Goal: Task Accomplishment & Management: Manage account settings

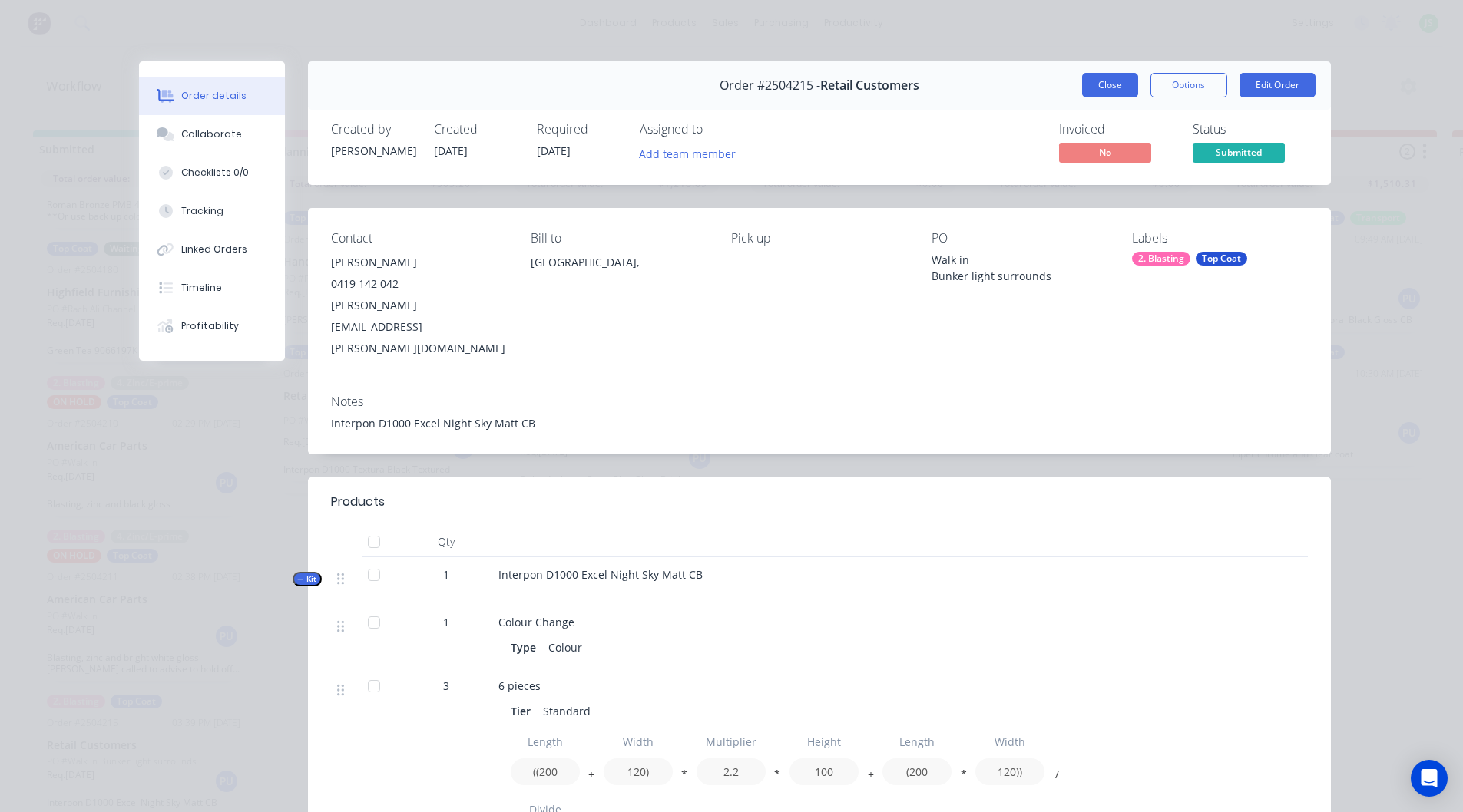
click at [1109, 81] on button "Close" at bounding box center [1109, 84] width 56 height 24
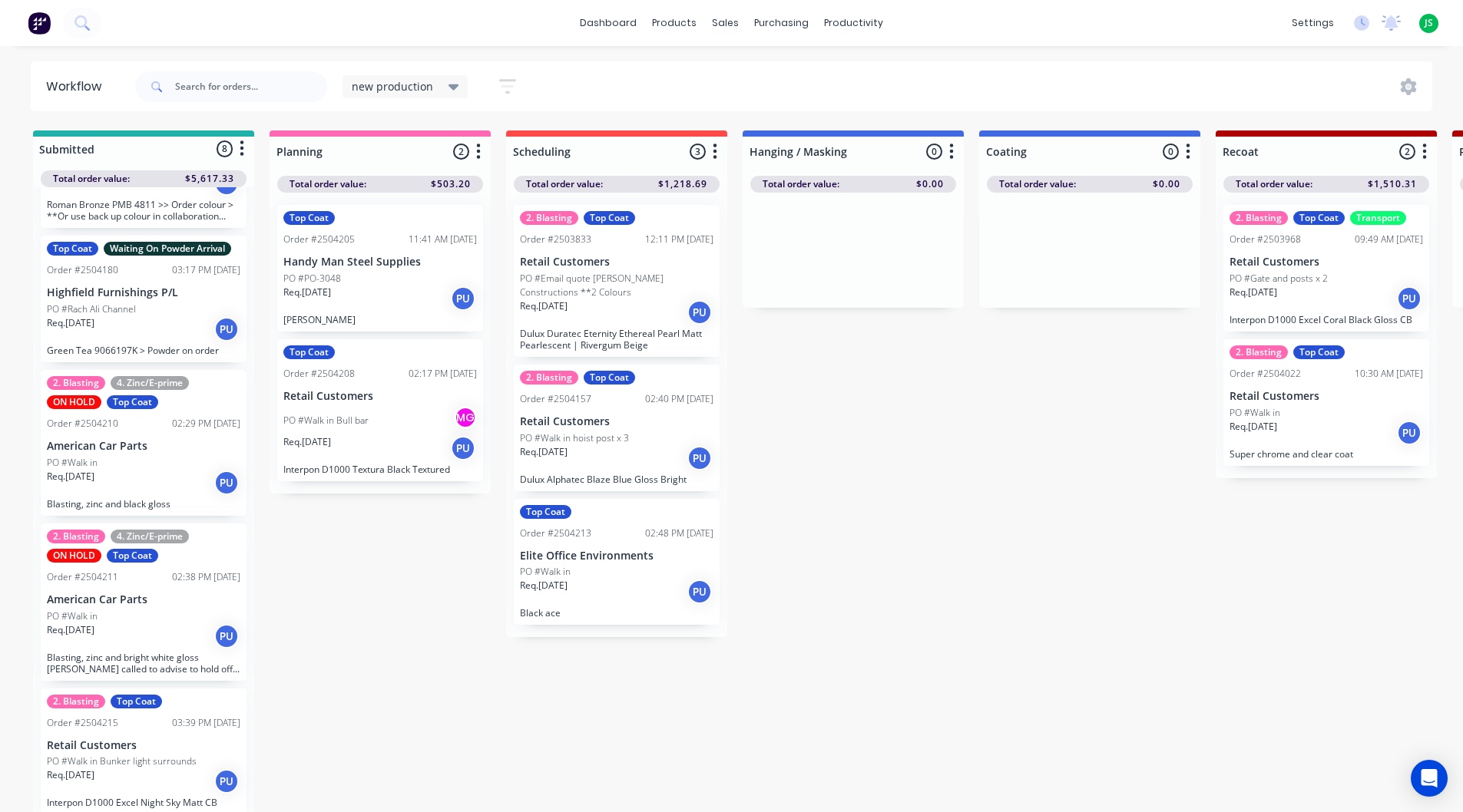
scroll to position [20, 0]
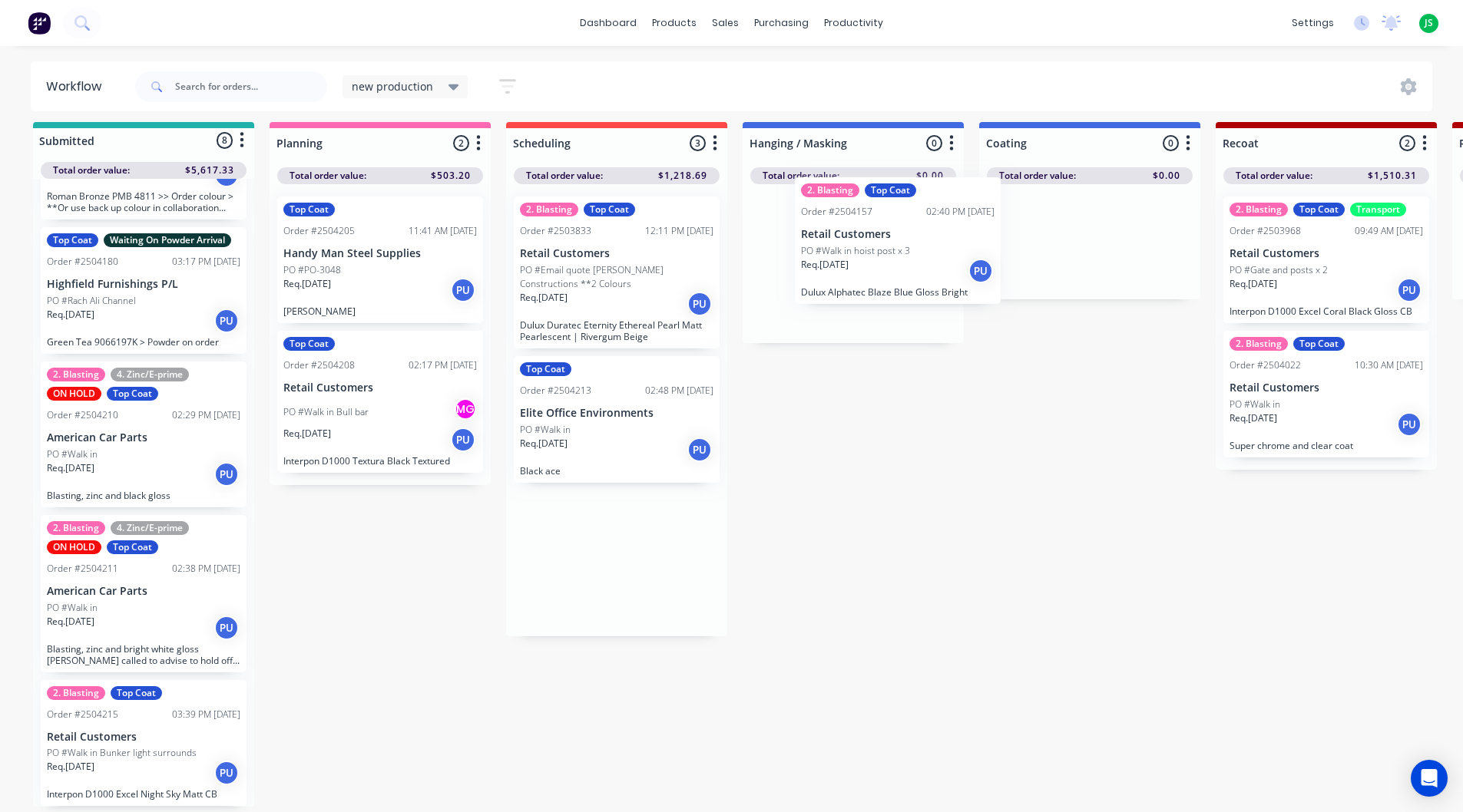
drag, startPoint x: 634, startPoint y: 451, endPoint x: 893, endPoint y: 282, distance: 309.3
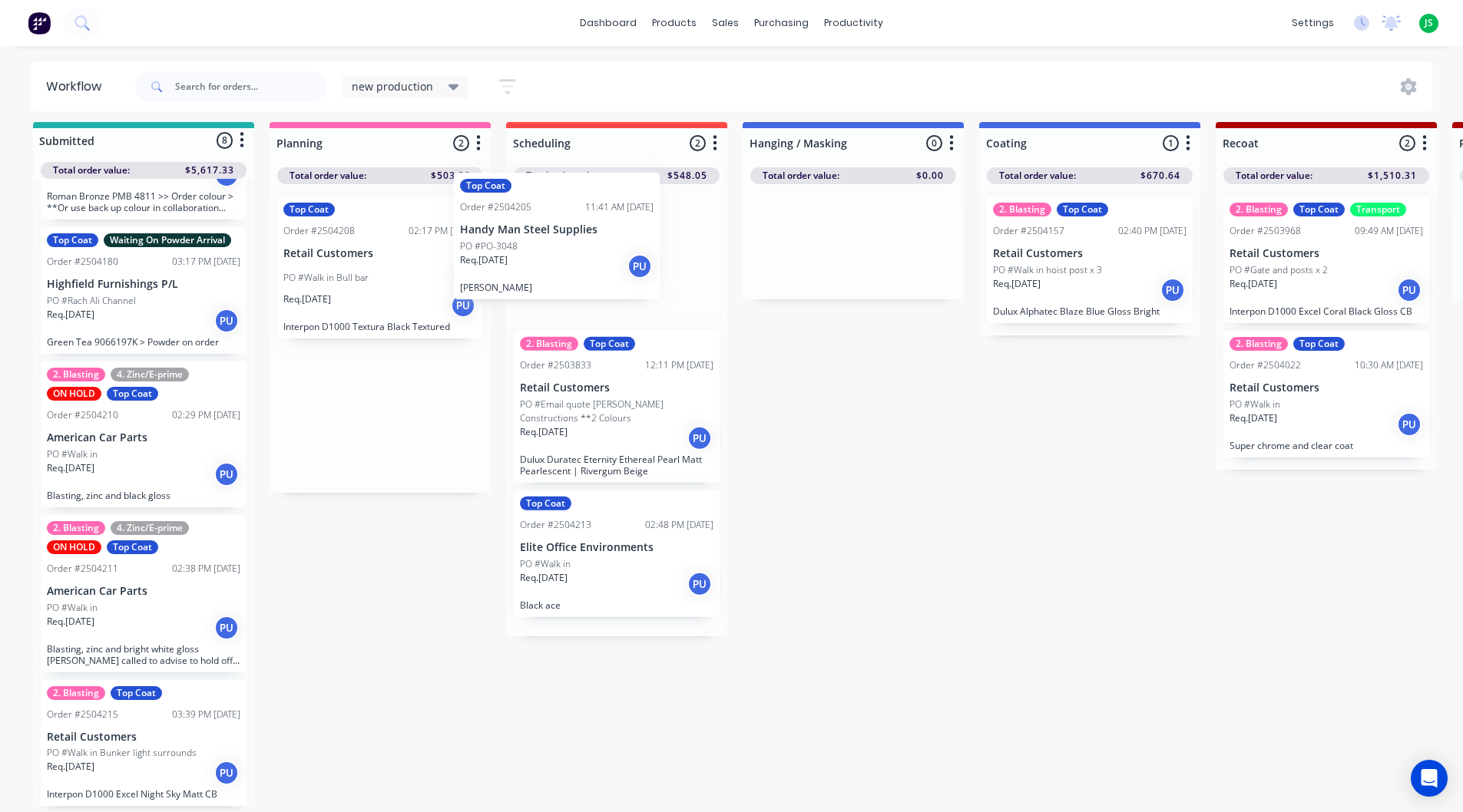
drag, startPoint x: 451, startPoint y: 291, endPoint x: 566, endPoint y: 280, distance: 115.5
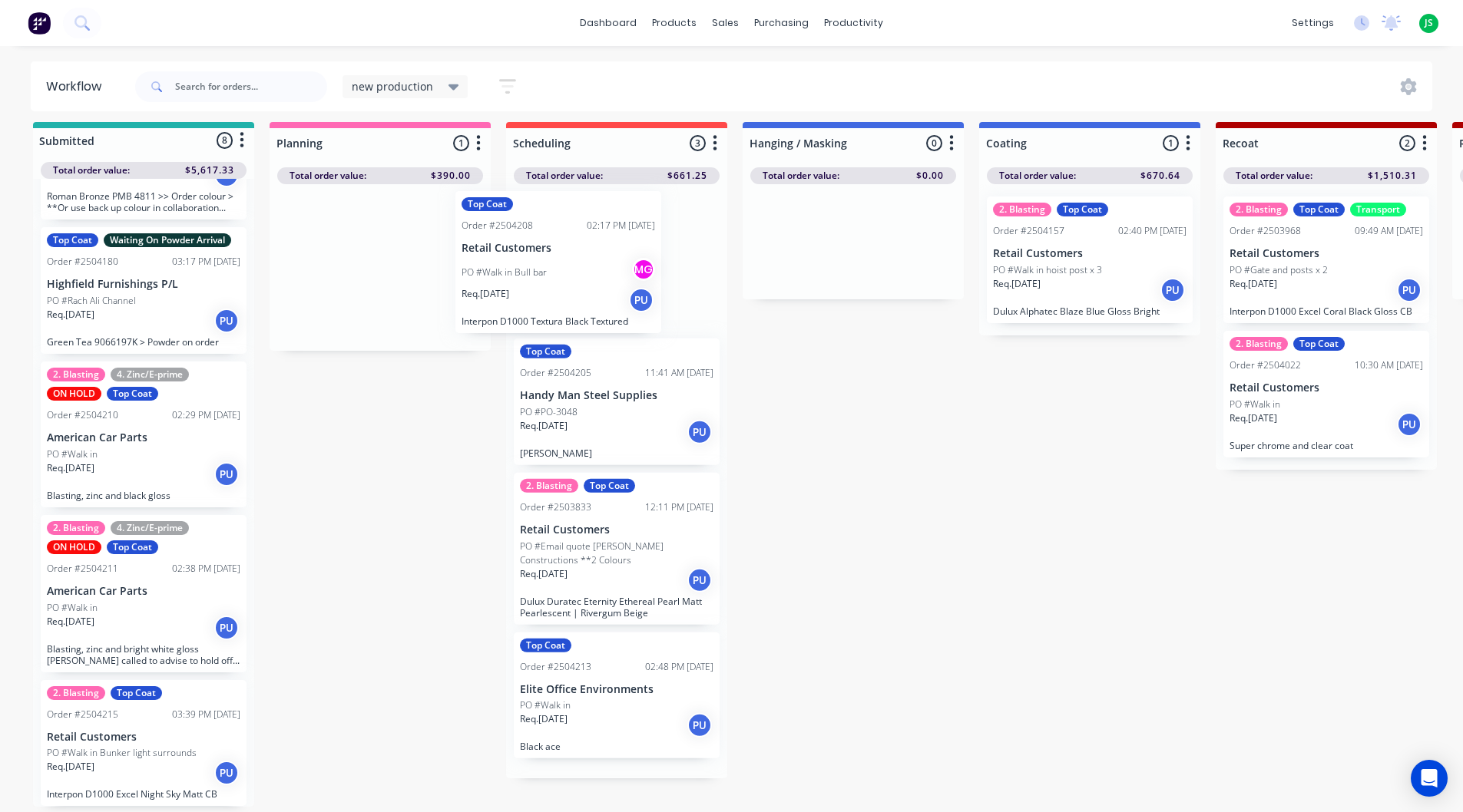
drag, startPoint x: 361, startPoint y: 298, endPoint x: 579, endPoint y: 308, distance: 218.2
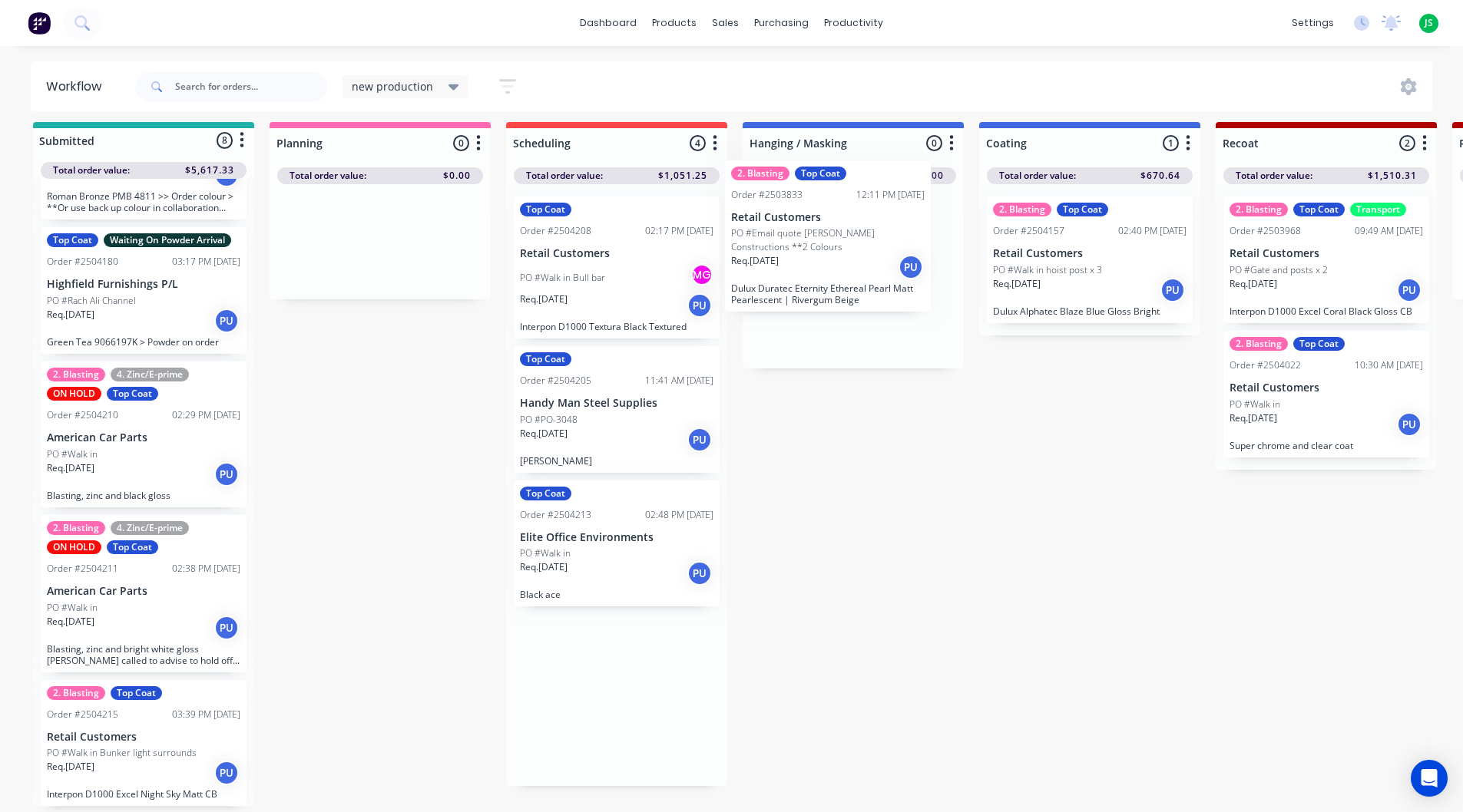
drag, startPoint x: 635, startPoint y: 584, endPoint x: 877, endPoint y: 270, distance: 396.4
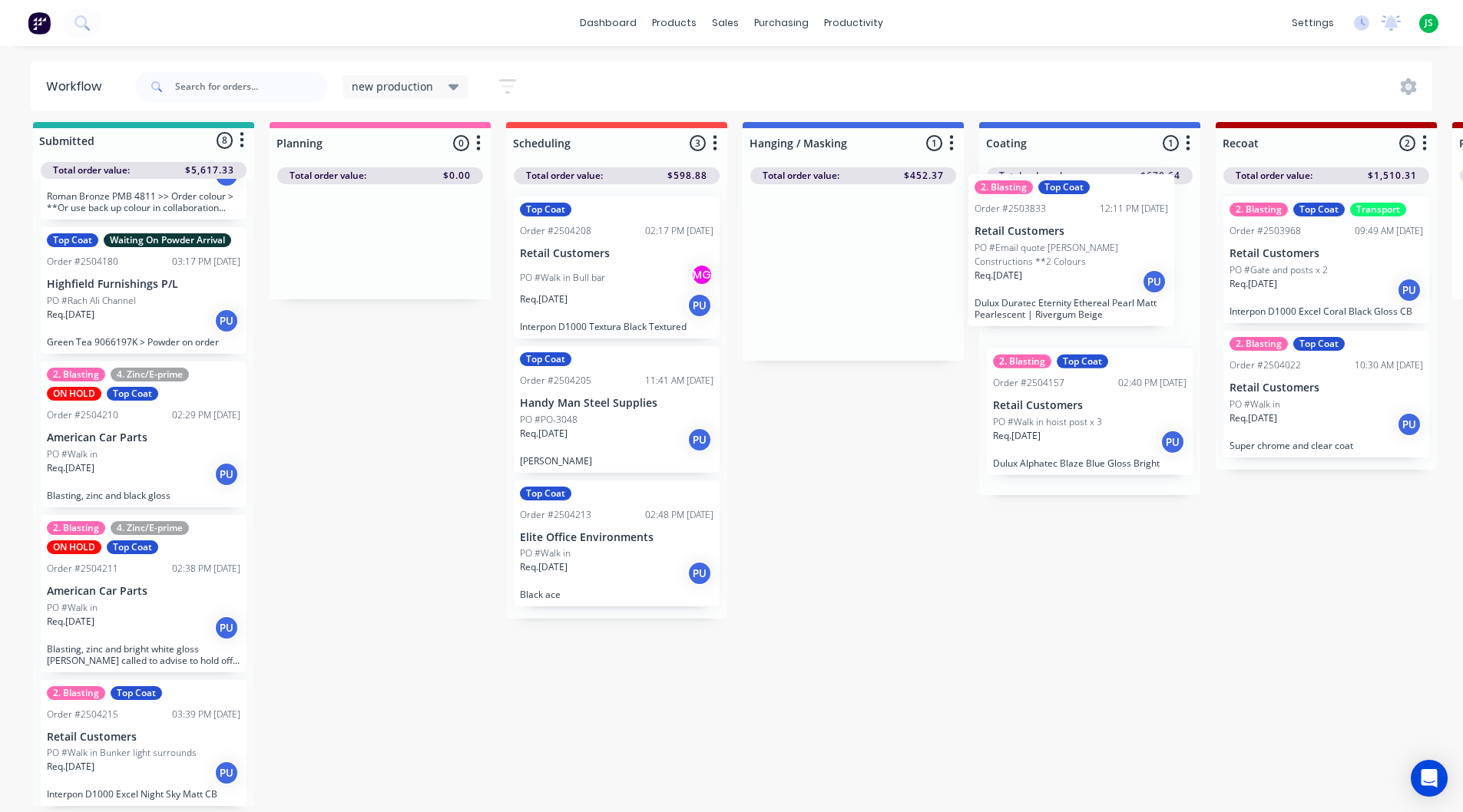
drag, startPoint x: 864, startPoint y: 269, endPoint x: 1089, endPoint y: 258, distance: 225.3
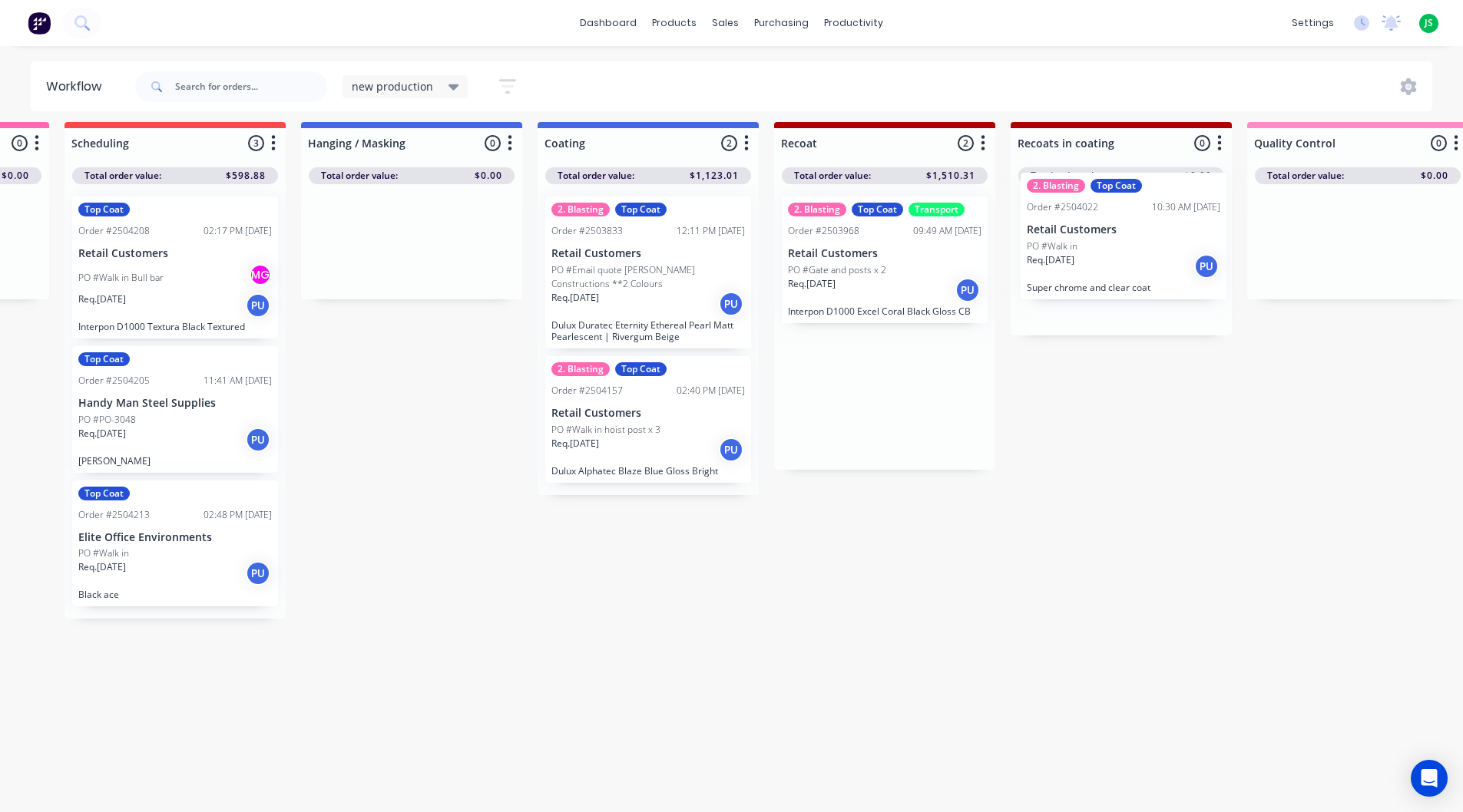
drag, startPoint x: 1275, startPoint y: 398, endPoint x: 1073, endPoint y: 252, distance: 249.2
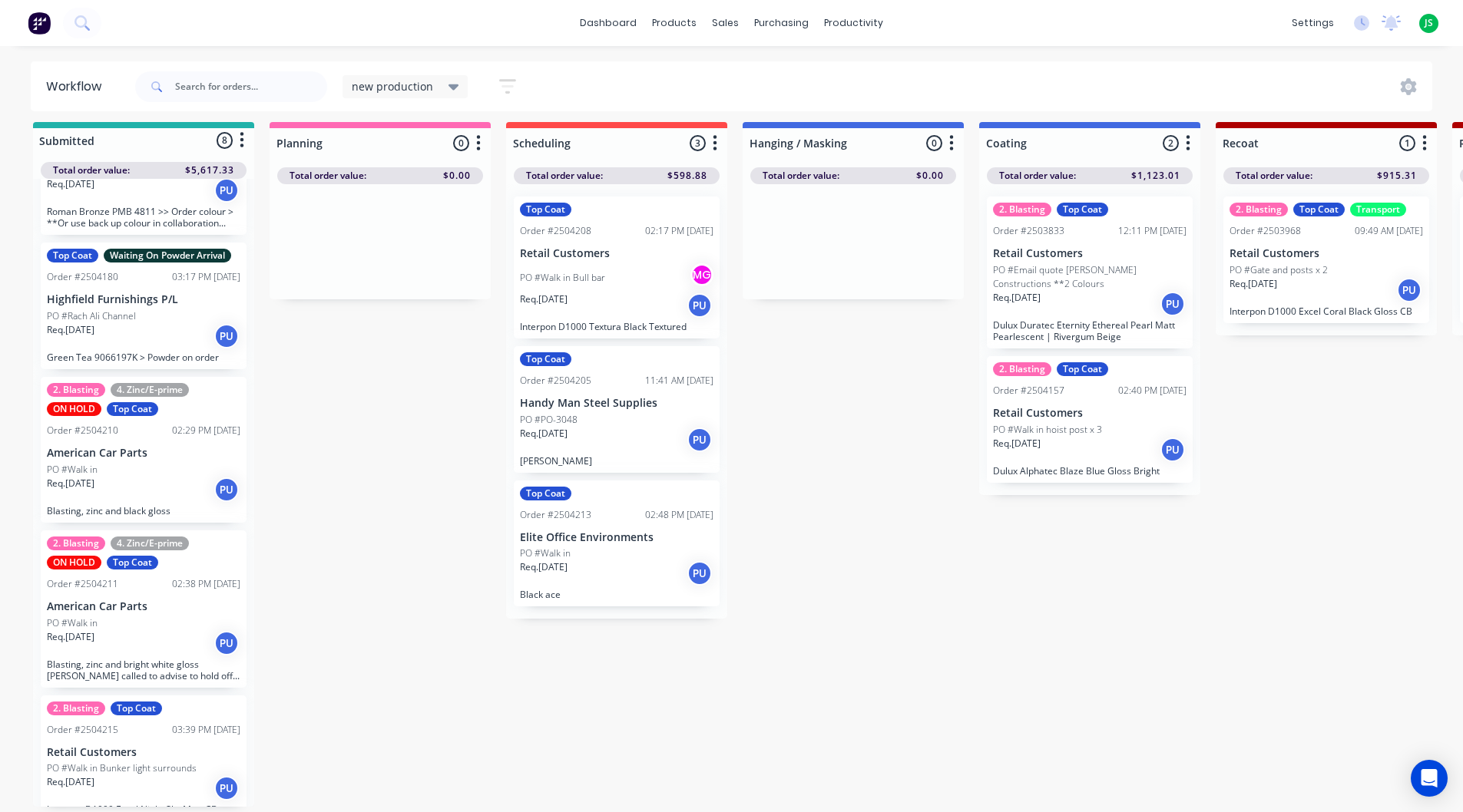
scroll to position [581, 0]
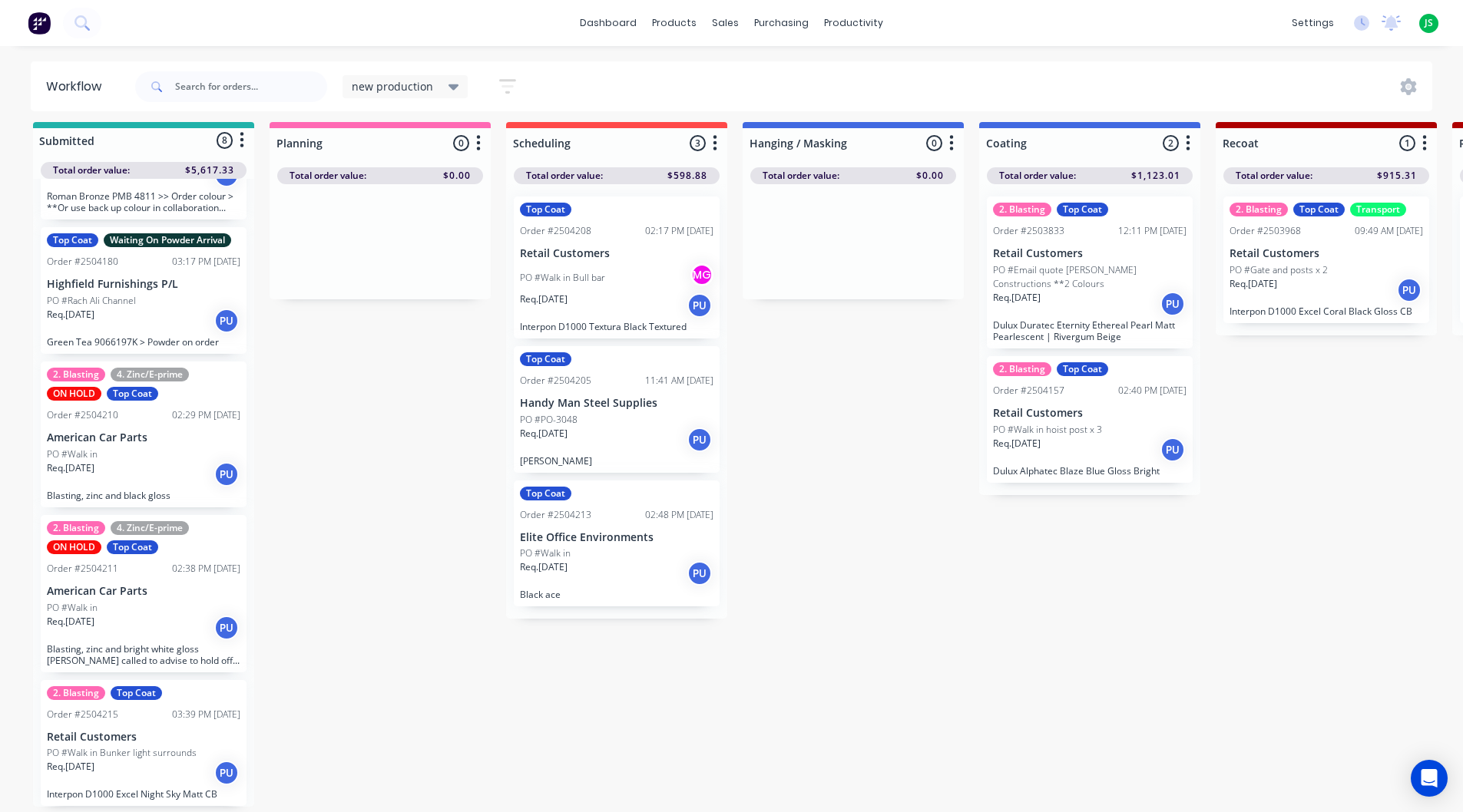
click at [94, 760] on p "Req. [DATE]" at bounding box center [71, 766] width 47 height 13
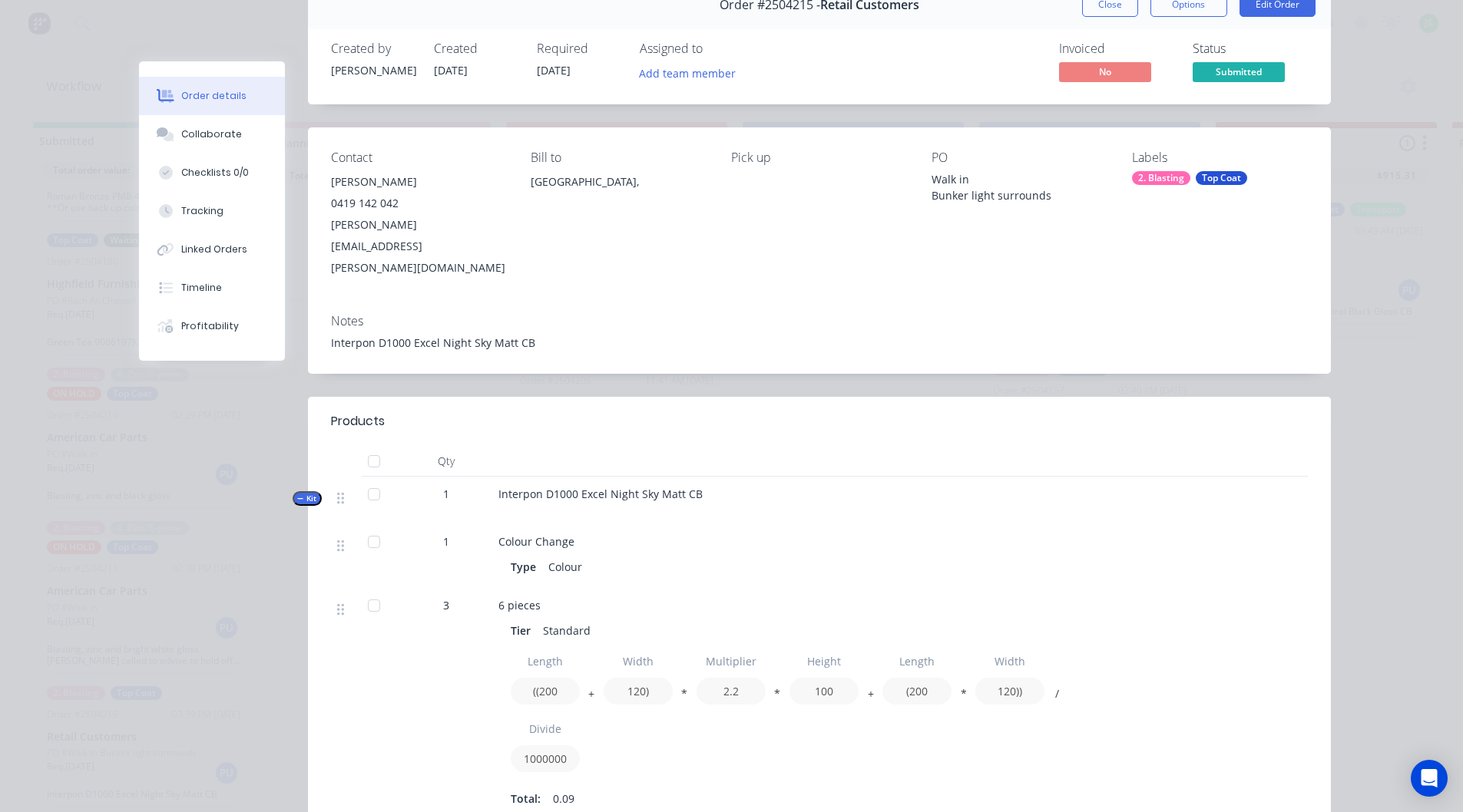
scroll to position [0, 0]
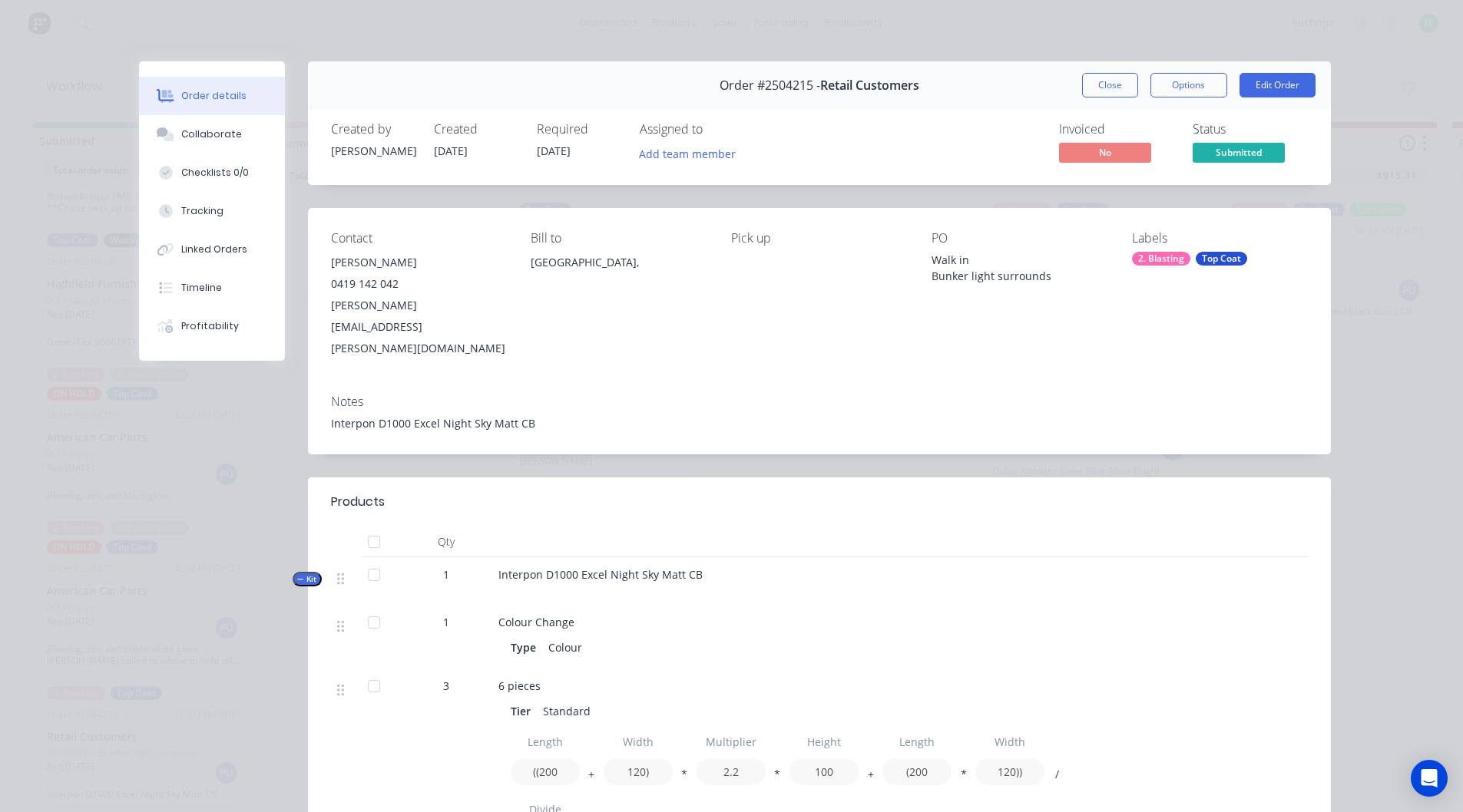
click at [1094, 83] on button "Close" at bounding box center [1109, 84] width 56 height 24
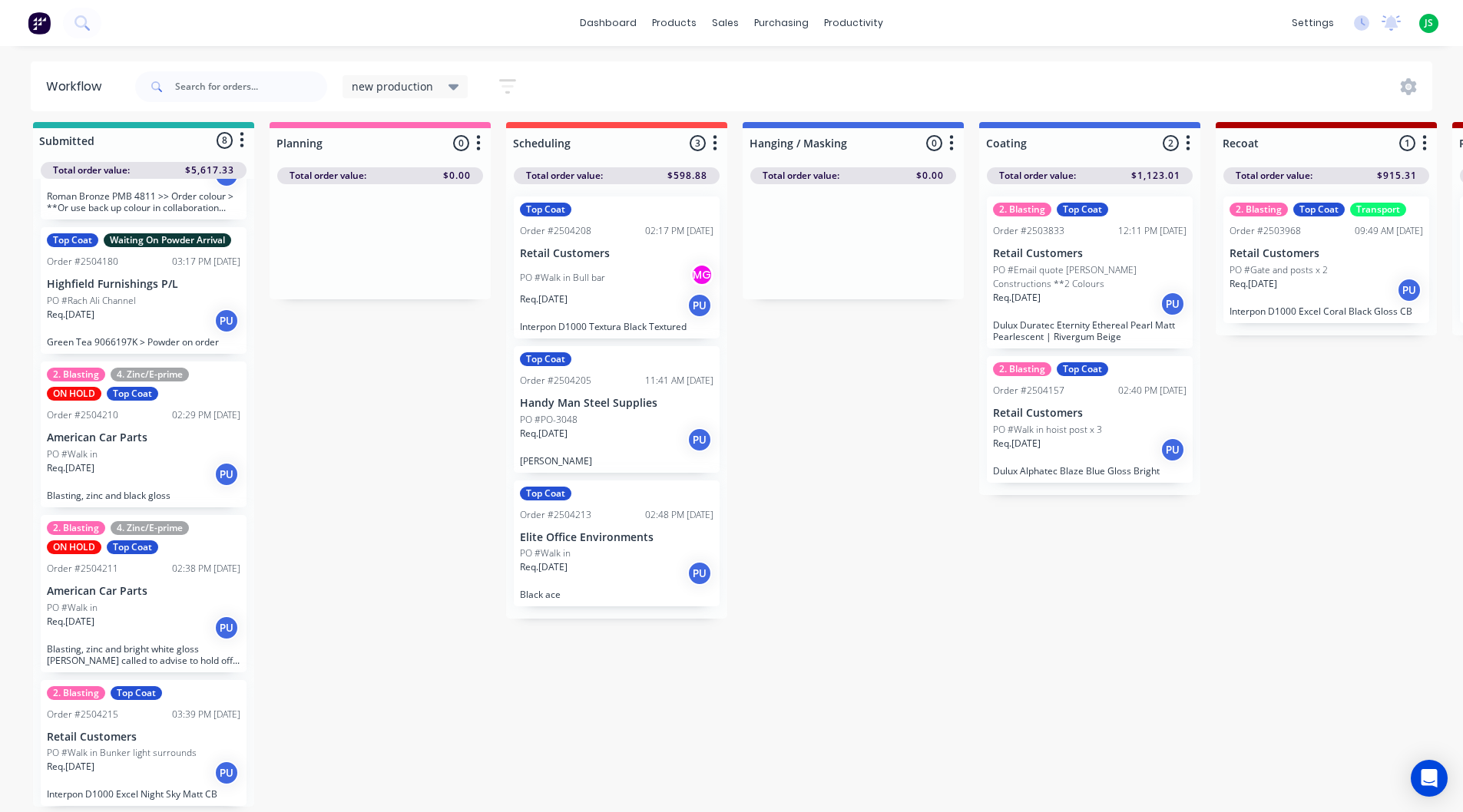
click at [155, 730] on p "Retail Customers" at bounding box center [143, 736] width 193 height 13
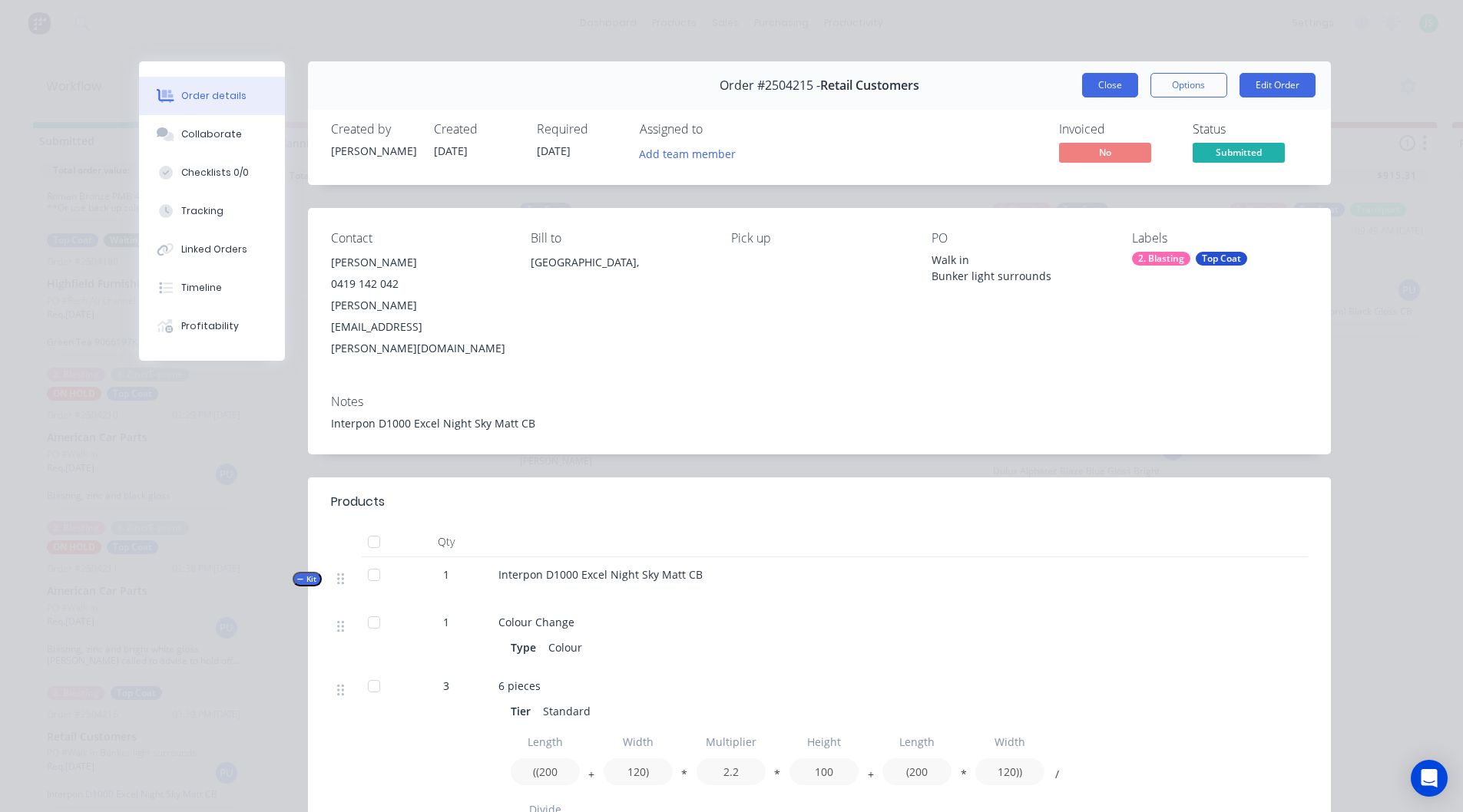
click at [1119, 84] on button "Close" at bounding box center [1109, 84] width 56 height 24
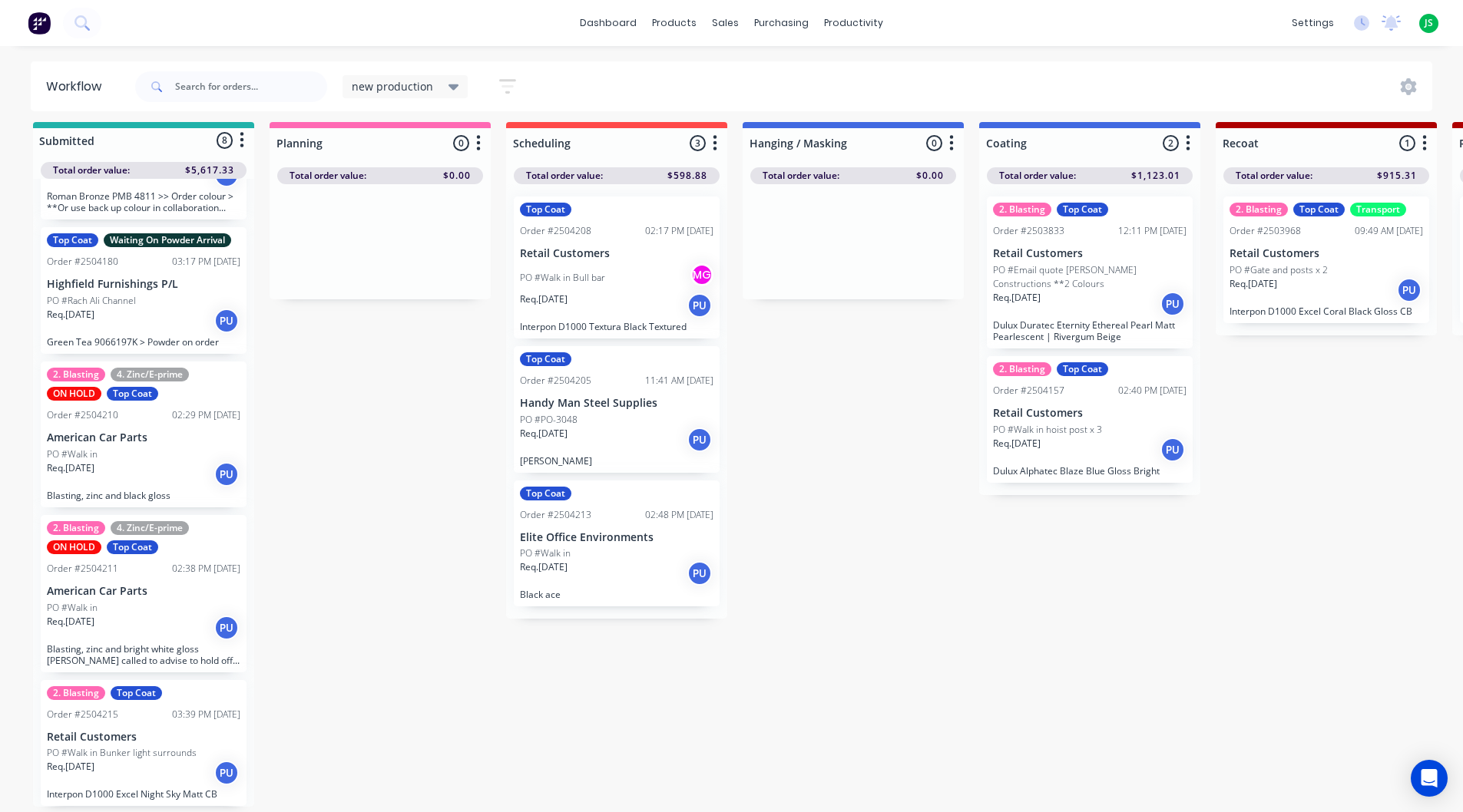
click at [1074, 263] on p "PO #Email quote [PERSON_NAME] Constructions **2 Colours" at bounding box center [1089, 277] width 193 height 28
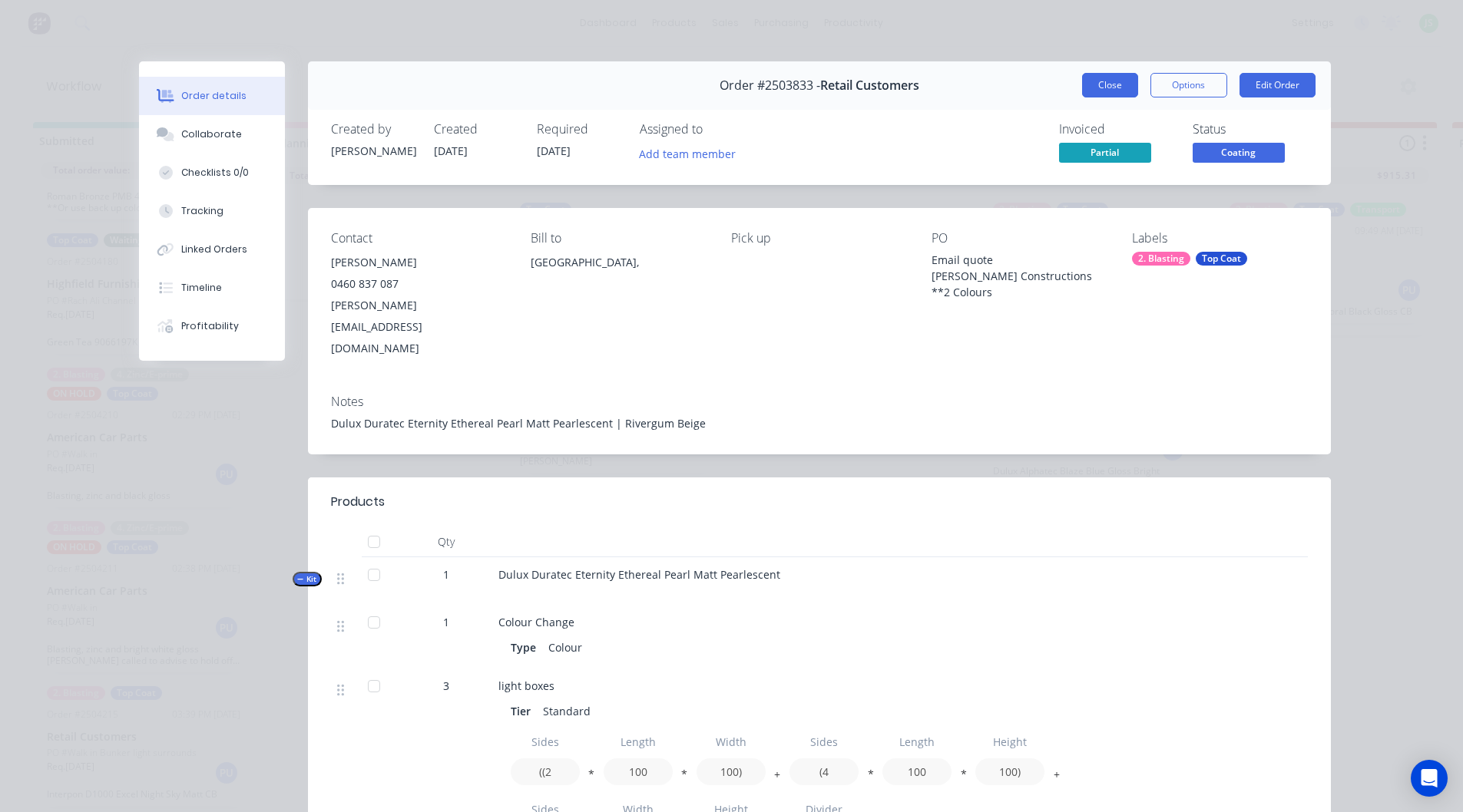
click at [1119, 89] on button "Close" at bounding box center [1109, 84] width 56 height 24
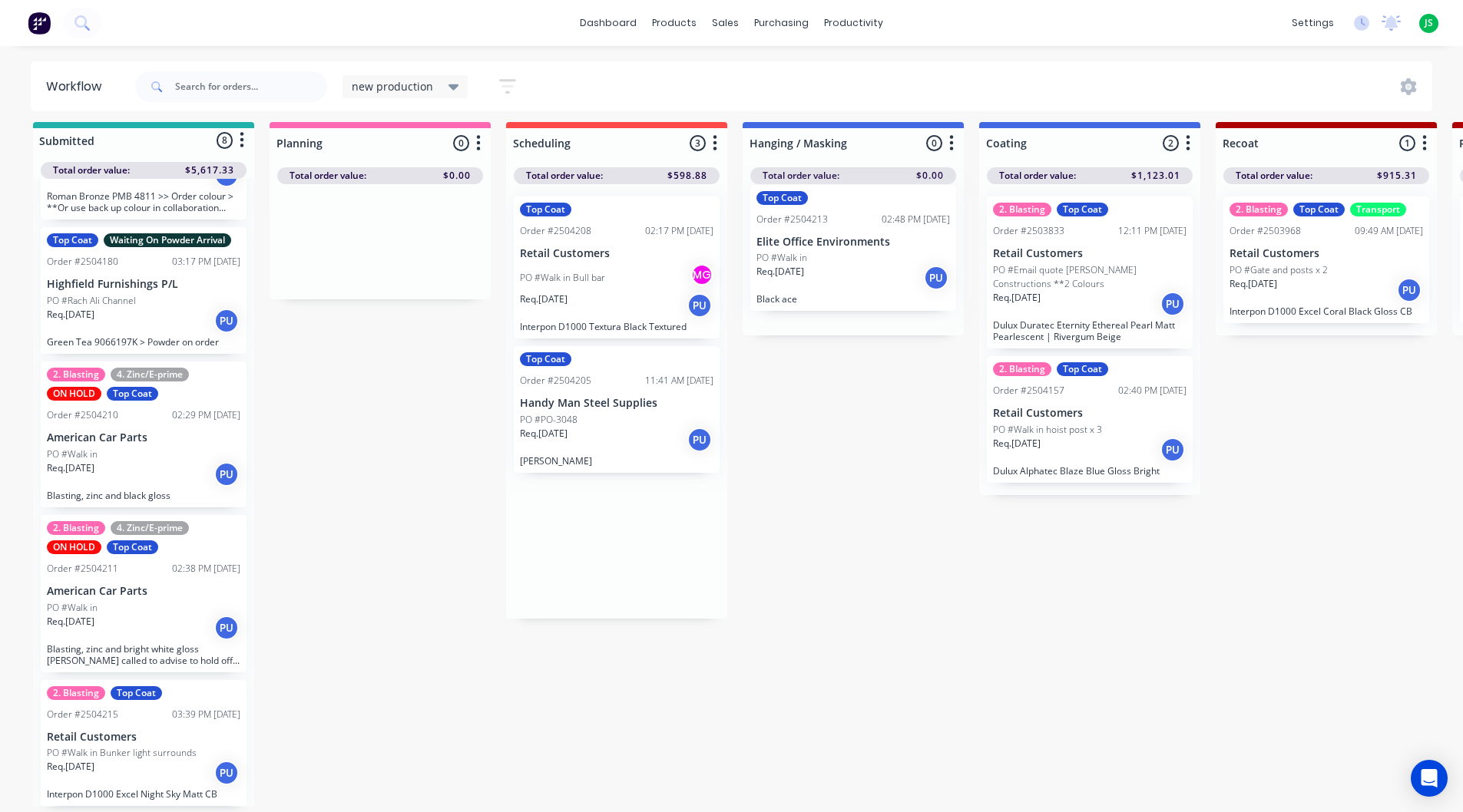
drag, startPoint x: 652, startPoint y: 501, endPoint x: 688, endPoint y: 402, distance: 105.3
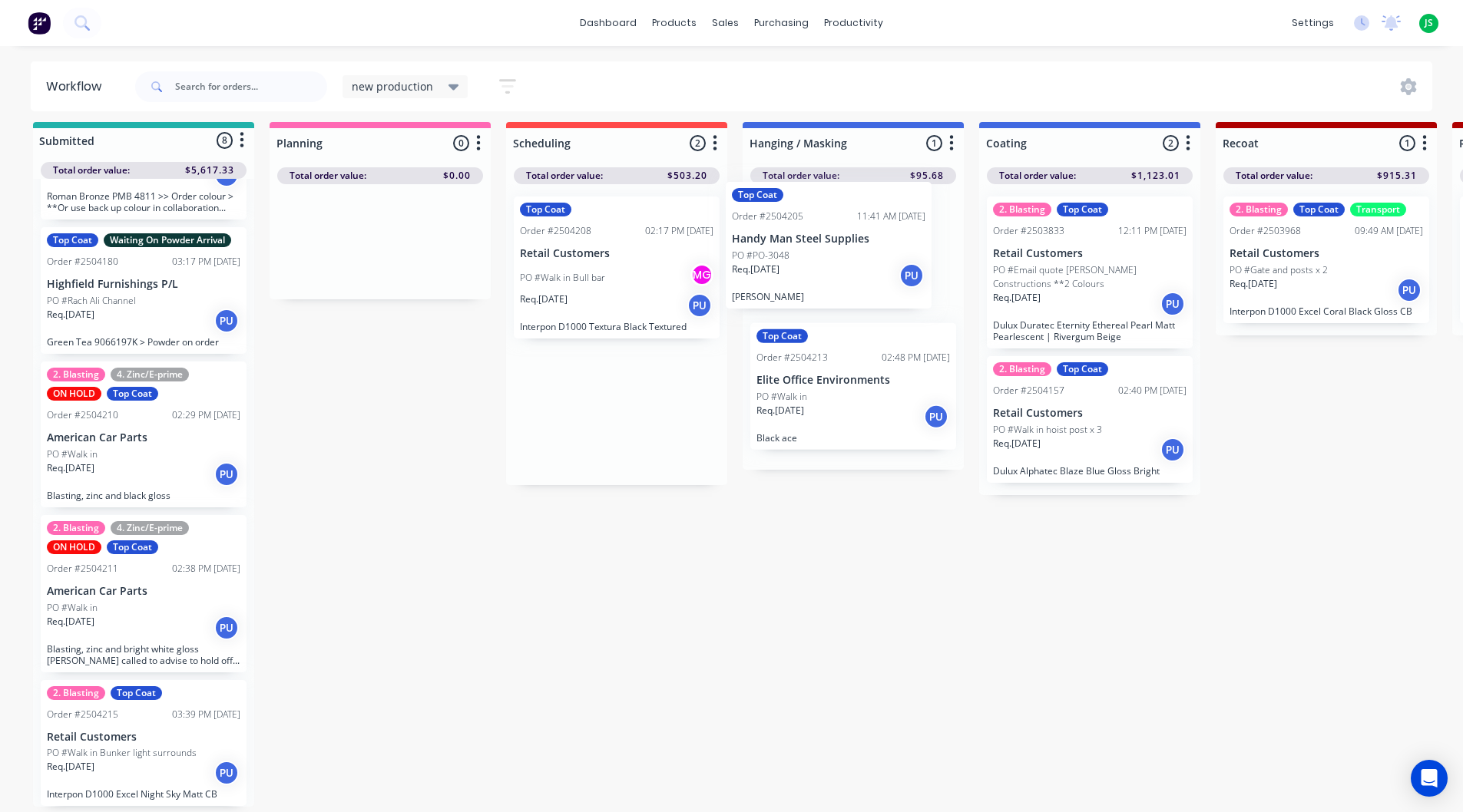
drag, startPoint x: 609, startPoint y: 400, endPoint x: 817, endPoint y: 245, distance: 259.4
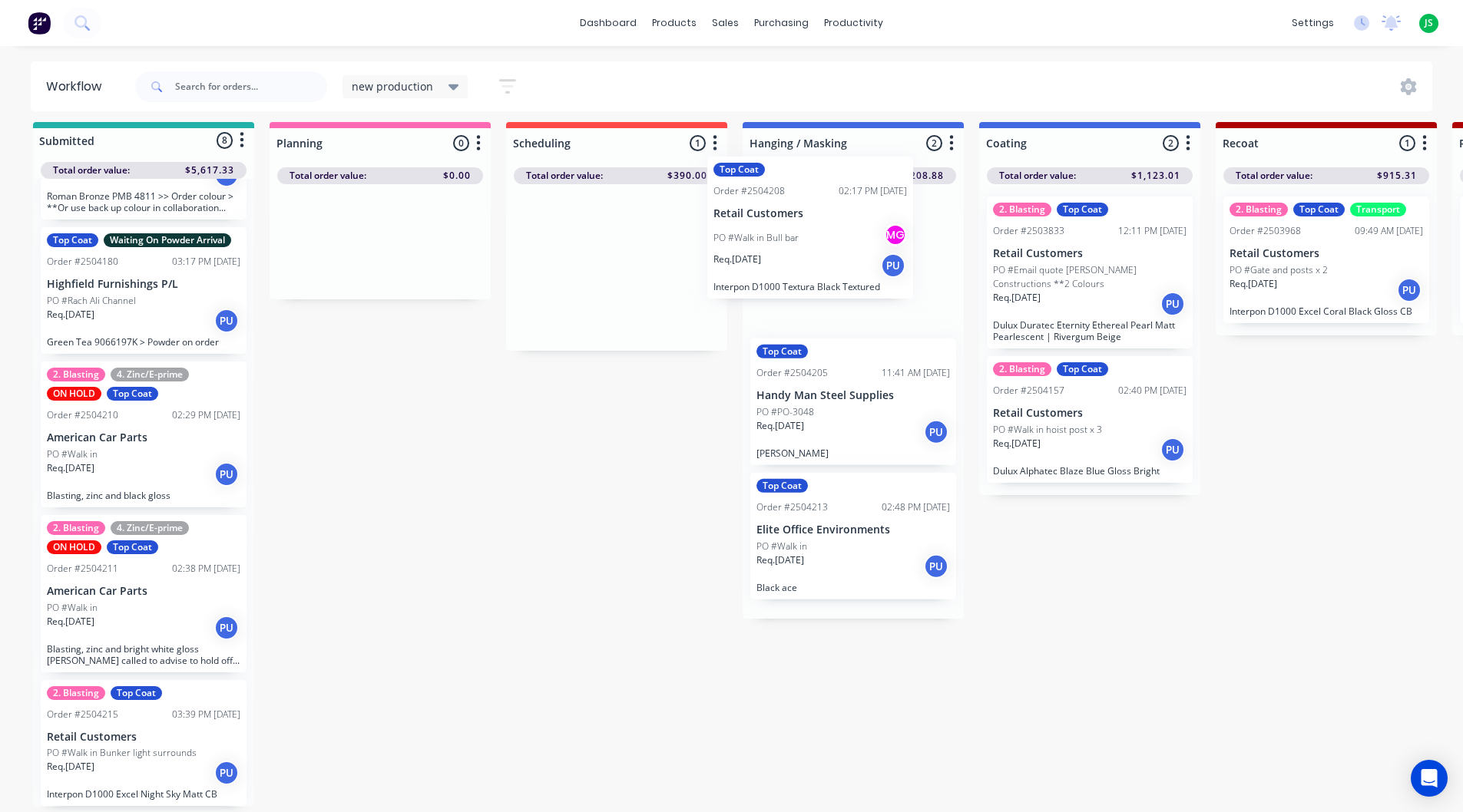
drag, startPoint x: 628, startPoint y: 275, endPoint x: 829, endPoint y: 245, distance: 203.2
